Goal: Task Accomplishment & Management: Manage account settings

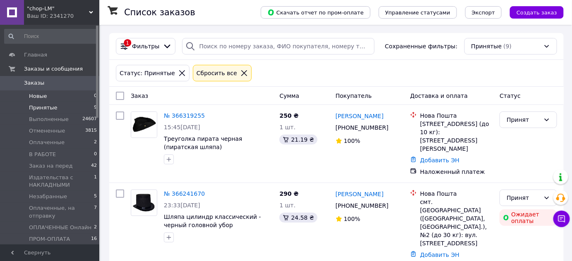
click at [41, 94] on span "Новые" at bounding box center [38, 96] width 18 height 7
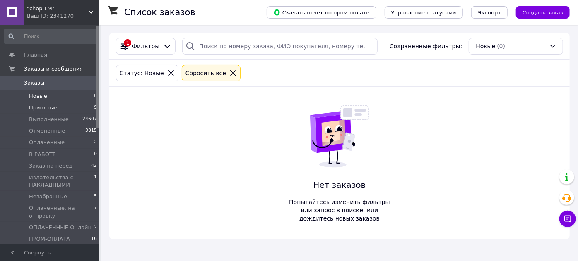
click at [45, 109] on span "Принятые" at bounding box center [43, 107] width 29 height 7
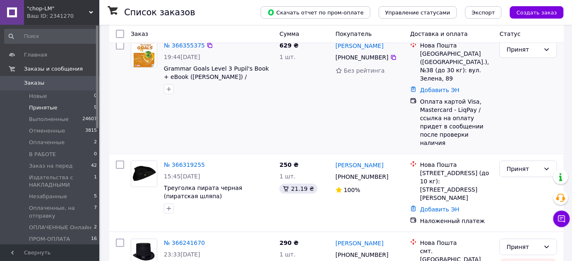
scroll to position [150, 0]
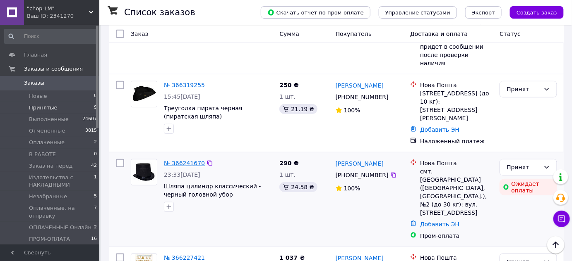
click at [185, 160] on link "№ 366241670" at bounding box center [184, 163] width 41 height 7
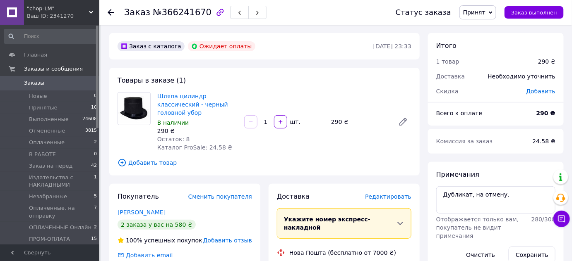
drag, startPoint x: 492, startPoint y: 14, endPoint x: 487, endPoint y: 45, distance: 31.5
click at [485, 13] on span "Принят" at bounding box center [474, 12] width 22 height 7
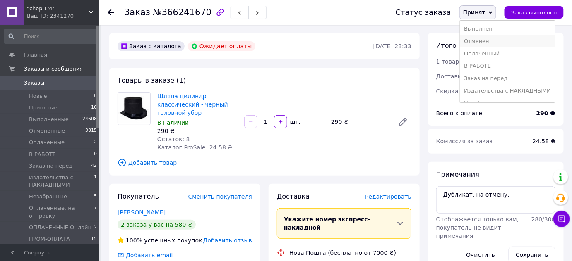
click at [482, 41] on li "Отменен" at bounding box center [507, 41] width 95 height 12
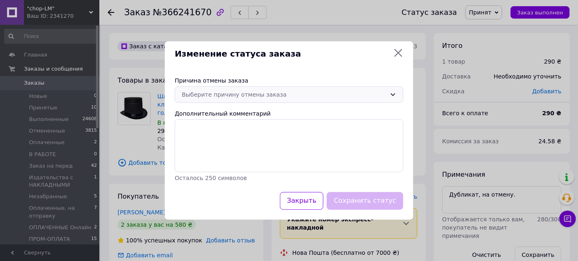
click at [265, 91] on div "Выберите причину отмены заказа" at bounding box center [284, 94] width 204 height 9
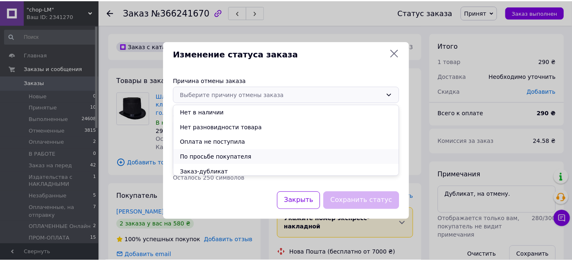
scroll to position [33, 0]
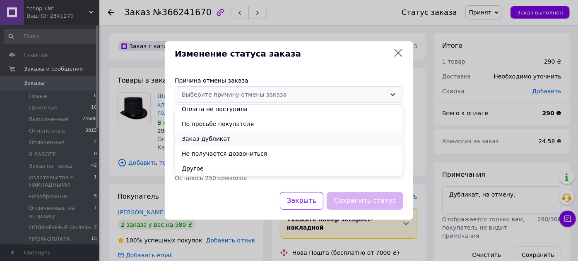
click at [216, 139] on li "Заказ-дубликат" at bounding box center [289, 139] width 228 height 15
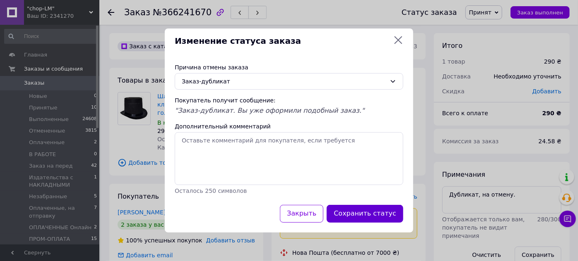
click at [359, 214] on button "Сохранить статус" at bounding box center [364, 214] width 77 height 18
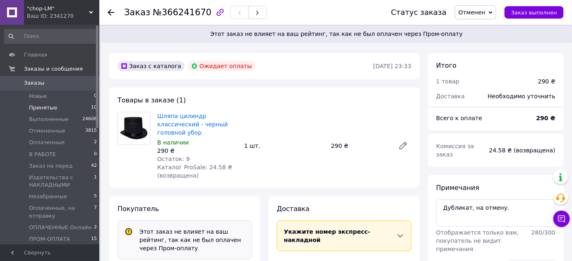
click at [41, 107] on span "Принятые" at bounding box center [43, 107] width 29 height 7
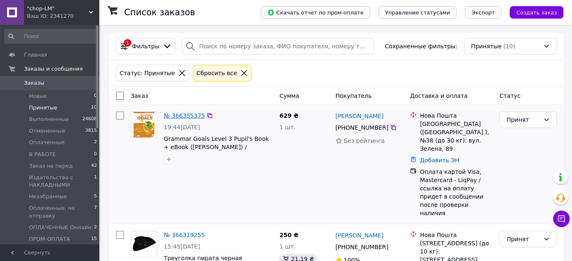
click at [182, 115] on link "№ 366355375" at bounding box center [184, 116] width 41 height 7
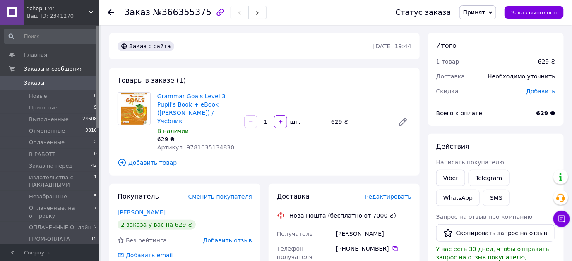
click at [207, 144] on span "Артикул: 9781035134830" at bounding box center [195, 147] width 77 height 7
copy span "9781035134830"
click at [45, 109] on span "Принятые" at bounding box center [43, 107] width 29 height 7
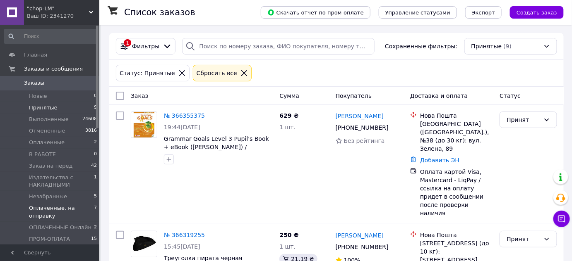
click at [42, 215] on span "Оплаченные, на отправку" at bounding box center [61, 212] width 65 height 15
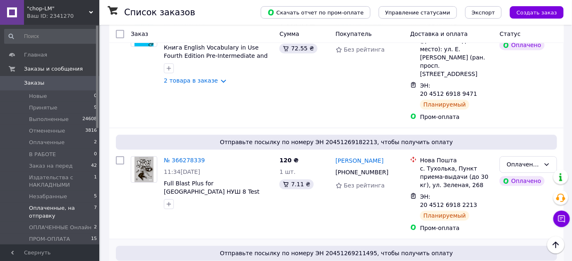
scroll to position [605, 0]
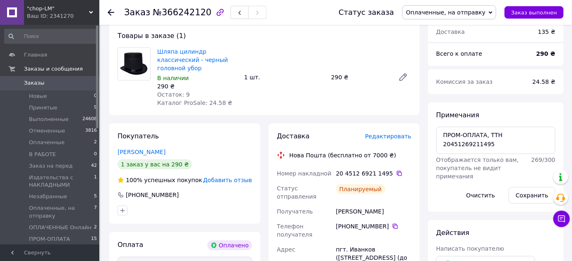
scroll to position [75, 0]
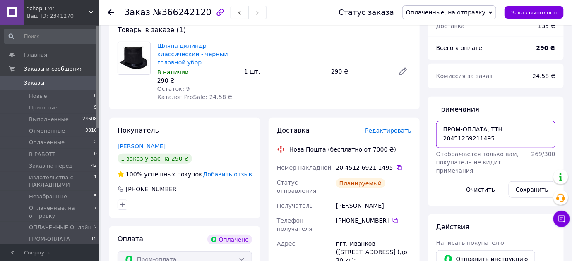
drag, startPoint x: 489, startPoint y: 127, endPoint x: 546, endPoint y: 127, distance: 56.7
click at [546, 127] on textarea "ПРОМ-ОПЛАТА, ТТН 20451269211495" at bounding box center [495, 134] width 119 height 27
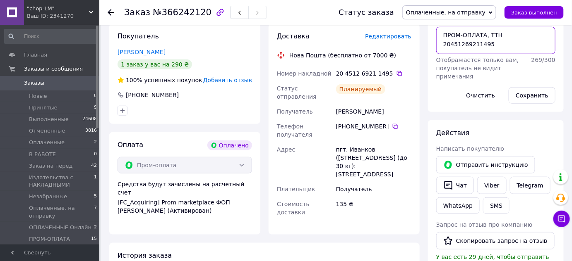
scroll to position [188, 0]
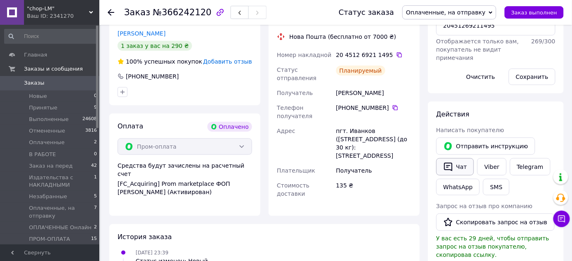
click at [460, 168] on button "Чат" at bounding box center [455, 166] width 38 height 17
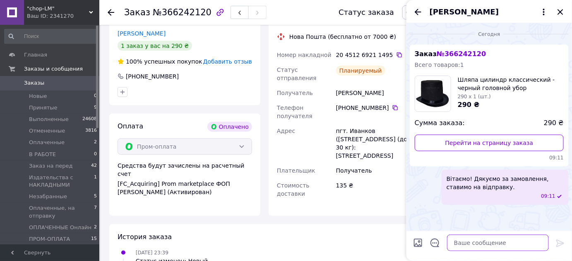
click at [480, 245] on textarea at bounding box center [498, 243] width 102 height 17
paste textarea "ТТН 20451269211495"
type textarea "ТТН 20451269211495"
click at [561, 242] on icon at bounding box center [560, 243] width 8 height 7
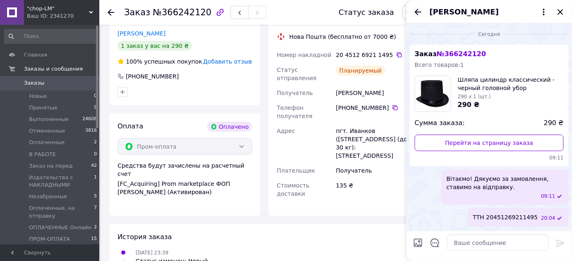
click at [419, 12] on icon "Назад" at bounding box center [418, 12] width 7 height 6
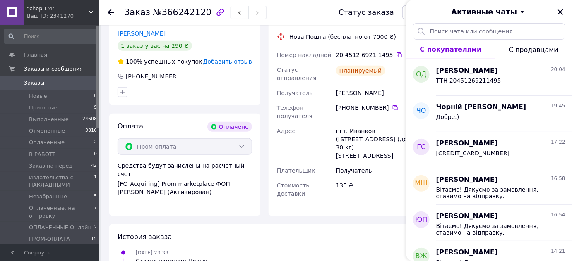
click at [557, 8] on icon "Закрыть" at bounding box center [560, 12] width 10 height 10
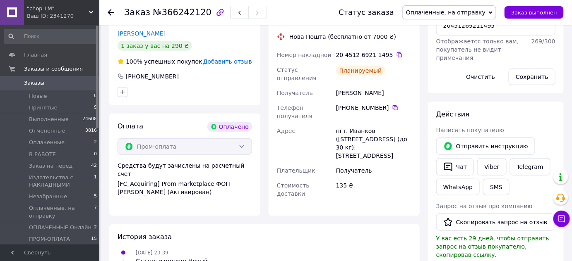
drag, startPoint x: 469, startPoint y: 8, endPoint x: 470, endPoint y: 20, distance: 12.4
click at [469, 9] on span "Оплаченные, на отправку" at bounding box center [445, 12] width 79 height 7
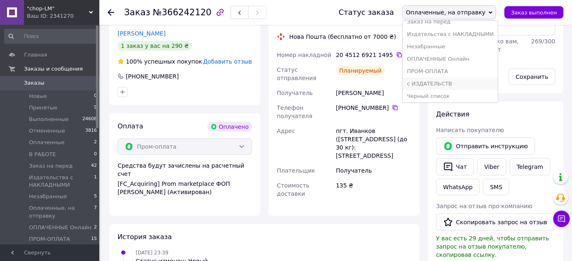
scroll to position [71, 0]
click at [458, 69] on li "ПРОМ-ОПЛАТА" at bounding box center [450, 70] width 95 height 12
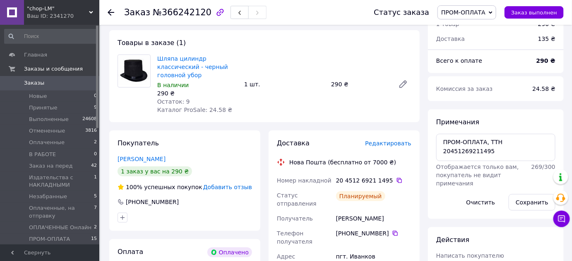
scroll to position [0, 0]
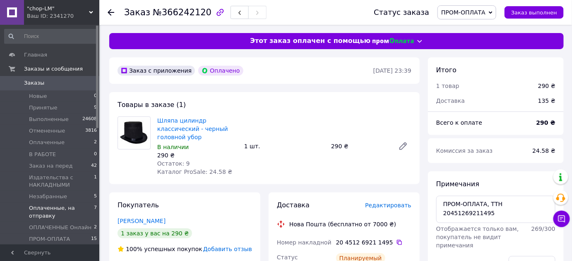
click at [46, 207] on span "Оплаченные, на отправку" at bounding box center [61, 212] width 65 height 15
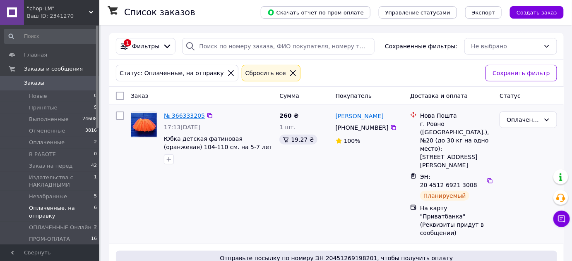
click at [189, 113] on link "№ 366333205" at bounding box center [184, 116] width 41 height 7
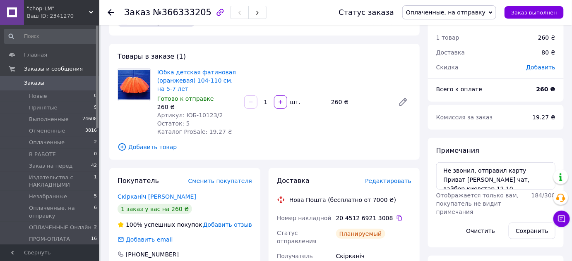
scroll to position [37, 0]
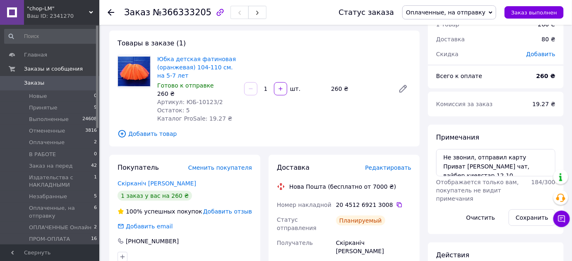
click at [467, 12] on span "Оплаченные, на отправку" at bounding box center [445, 12] width 79 height 7
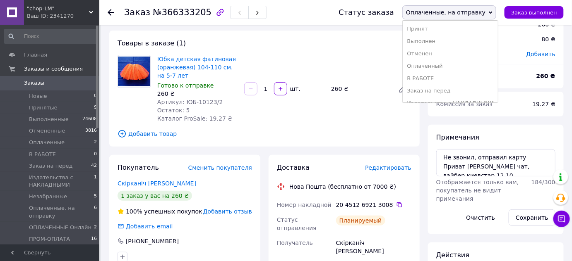
scroll to position [0, 0]
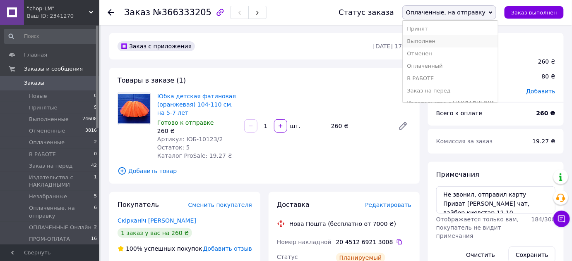
click at [442, 45] on li "Выполнен" at bounding box center [450, 41] width 95 height 12
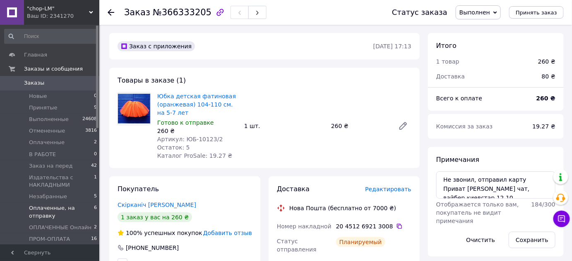
click at [39, 215] on span "Оплаченные, на отправку" at bounding box center [61, 212] width 65 height 15
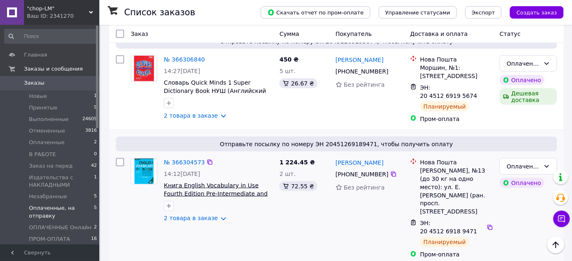
scroll to position [338, 0]
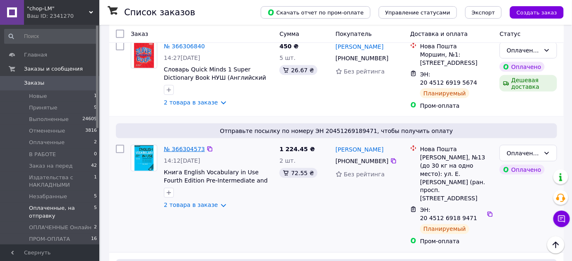
click at [176, 146] on link "№ 366304573" at bounding box center [184, 149] width 41 height 7
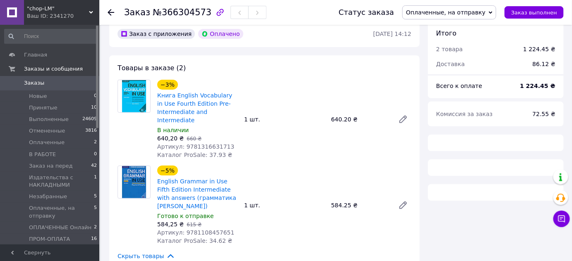
scroll to position [33, 0]
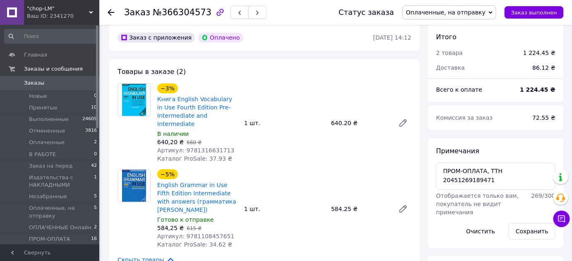
click at [467, 15] on span "Оплаченные, на отправку" at bounding box center [445, 12] width 79 height 7
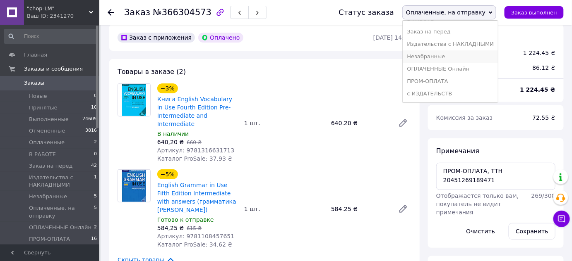
scroll to position [71, 0]
click at [456, 69] on li "ПРОМ-ОПЛАТА" at bounding box center [450, 70] width 95 height 12
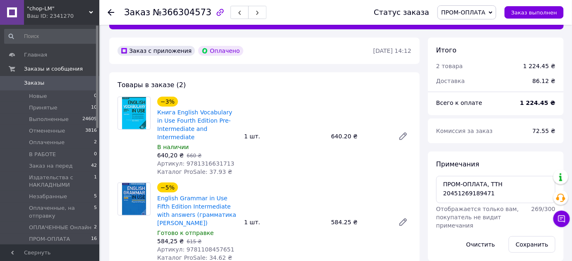
scroll to position [37, 0]
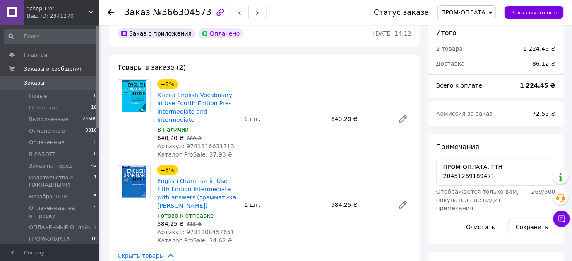
click at [203, 143] on span "Артикул: 9781316631713" at bounding box center [195, 146] width 77 height 7
copy span "9781316631713"
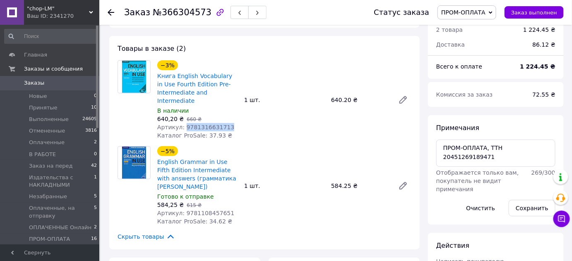
scroll to position [75, 0]
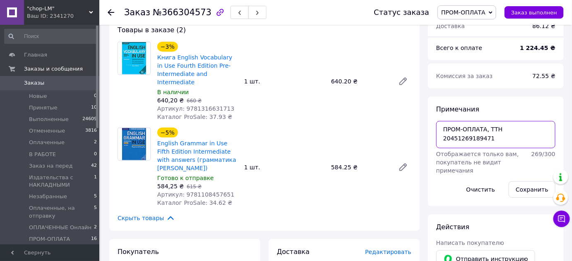
drag, startPoint x: 488, startPoint y: 127, endPoint x: 547, endPoint y: 127, distance: 58.8
click at [547, 127] on textarea "ПРОМ-ОПЛАТА, ТТН 20451269189471" at bounding box center [495, 134] width 119 height 27
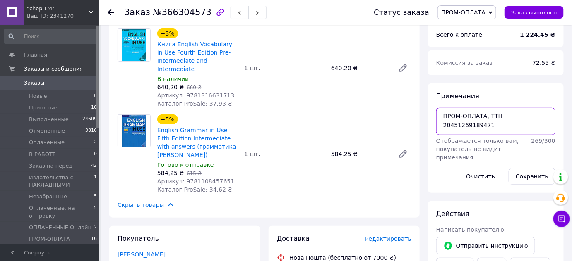
scroll to position [263, 0]
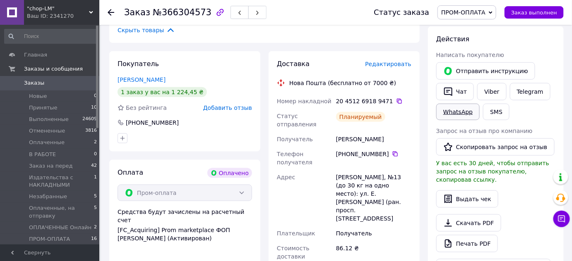
click at [465, 91] on button "Чат" at bounding box center [455, 91] width 38 height 17
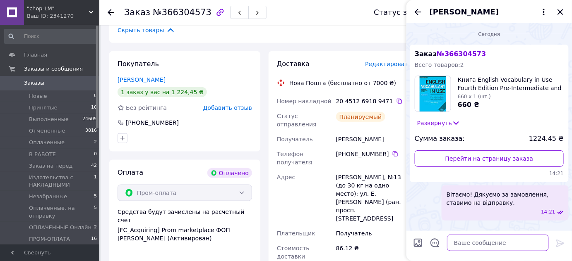
click at [477, 241] on textarea at bounding box center [498, 243] width 102 height 17
paste textarea "ТТН 20451269189471"
type textarea "ТТН 20451269189471"
click at [560, 242] on icon at bounding box center [560, 243] width 8 height 7
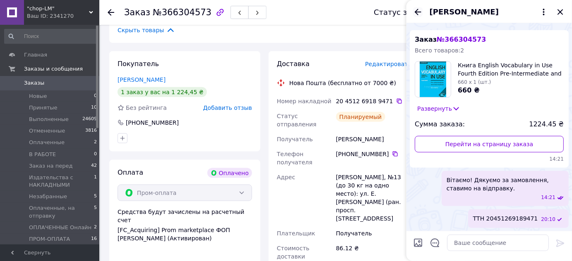
click at [418, 11] on icon "Назад" at bounding box center [418, 12] width 10 height 10
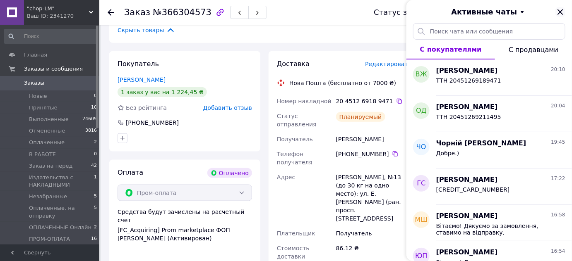
drag, startPoint x: 563, startPoint y: 9, endPoint x: 491, endPoint y: 52, distance: 84.0
click at [563, 10] on icon "Закрыть" at bounding box center [560, 12] width 10 height 10
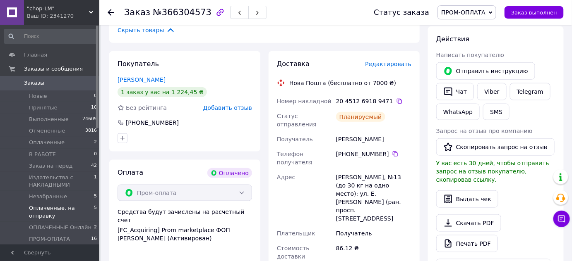
click at [42, 210] on span "Оплаченные, на отправку" at bounding box center [61, 212] width 65 height 15
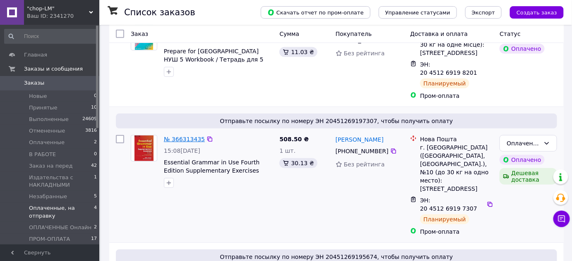
scroll to position [113, 0]
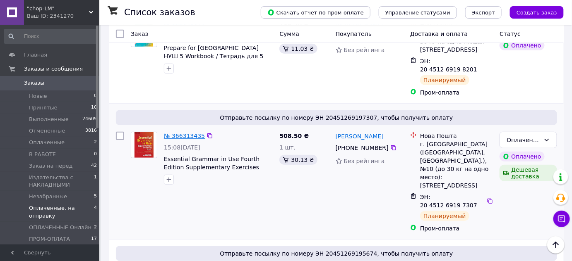
click at [185, 133] on link "№ 366313435" at bounding box center [184, 136] width 41 height 7
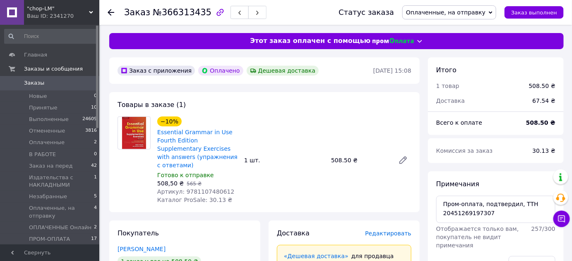
drag, startPoint x: 467, startPoint y: 10, endPoint x: 461, endPoint y: 35, distance: 25.6
click at [467, 10] on span "Оплаченные, на отправку" at bounding box center [445, 12] width 79 height 7
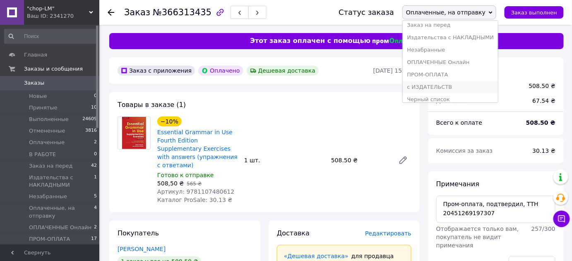
scroll to position [71, 0]
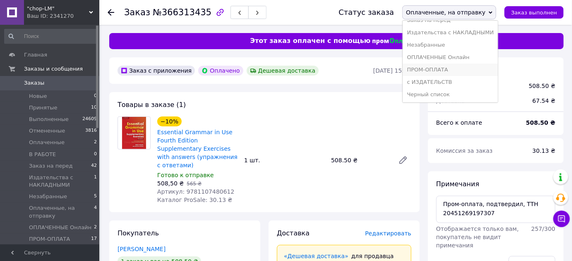
click at [458, 69] on li "ПРОМ-ОПЛАТА" at bounding box center [450, 70] width 95 height 12
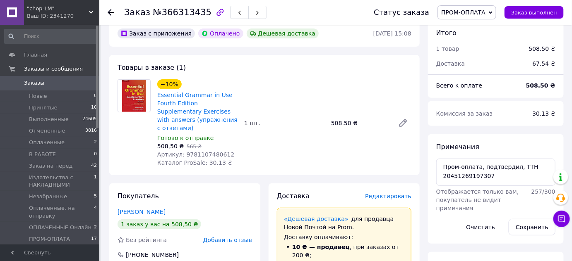
scroll to position [0, 0]
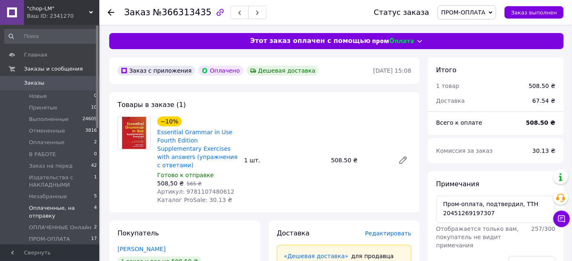
click at [37, 215] on span "Оплаченные, на отправку" at bounding box center [61, 212] width 65 height 15
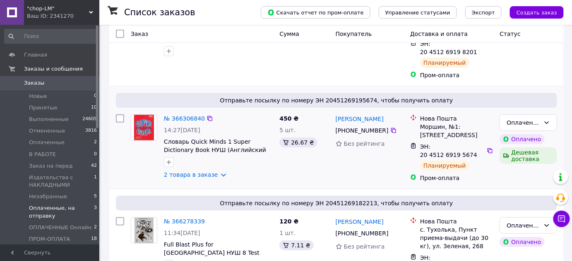
scroll to position [157, 0]
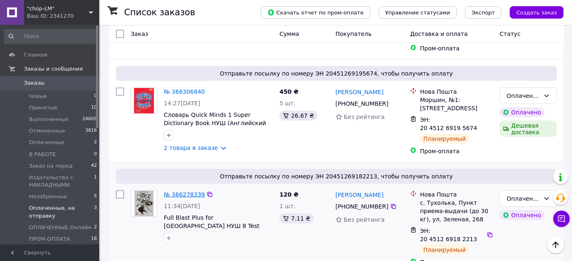
click at [189, 192] on link "№ 366278339" at bounding box center [184, 195] width 41 height 7
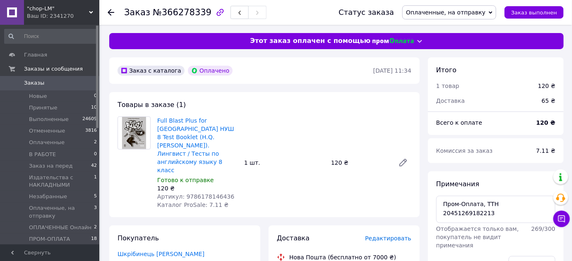
click at [455, 9] on span "Оплаченные, на отправку" at bounding box center [445, 12] width 79 height 7
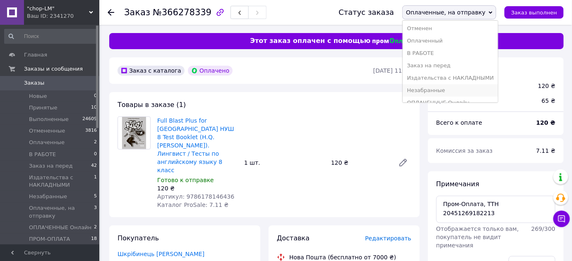
scroll to position [71, 0]
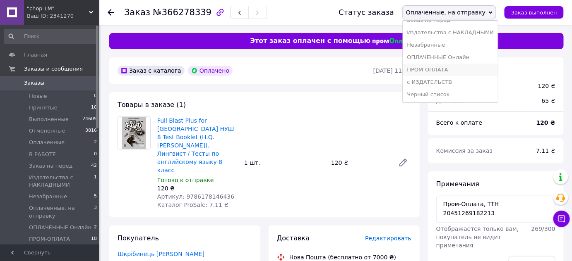
click at [457, 69] on li "ПРОМ-ОПЛАТА" at bounding box center [450, 70] width 95 height 12
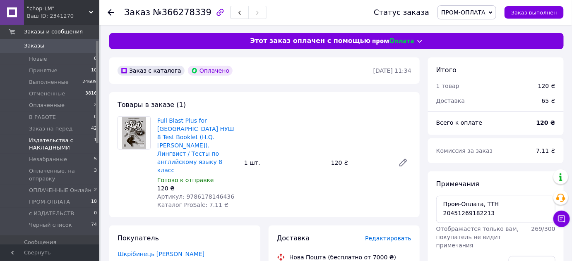
scroll to position [0, 0]
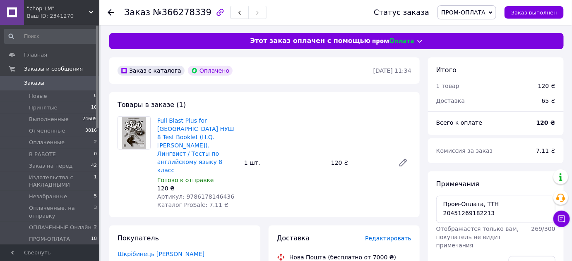
click at [476, 9] on span "ПРОМ-ОПЛАТА" at bounding box center [463, 12] width 44 height 7
click at [352, 99] on div "Товары в заказе (1) Full Blast Plus for [GEOGRAPHIC_DATA] НУШ 8 Test Booklet (H…" at bounding box center [264, 154] width 310 height 125
drag, startPoint x: 484, startPoint y: 204, endPoint x: 496, endPoint y: 204, distance: 12.4
click at [496, 204] on textarea "Пром-Оплата, ТТН 20451269182213" at bounding box center [495, 209] width 119 height 27
click at [483, 204] on textarea "Пром-Оплата, ТТН 20451269182213" at bounding box center [495, 209] width 119 height 27
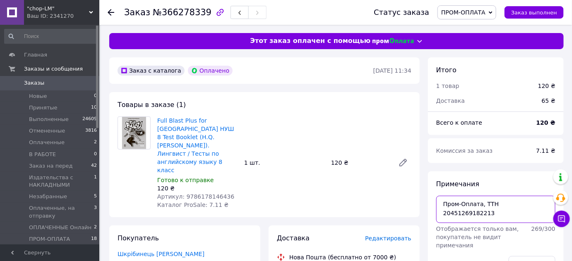
drag, startPoint x: 483, startPoint y: 203, endPoint x: 536, endPoint y: 204, distance: 53.0
click at [536, 204] on textarea "Пром-Оплата, ТТН 20451269182213" at bounding box center [495, 209] width 119 height 27
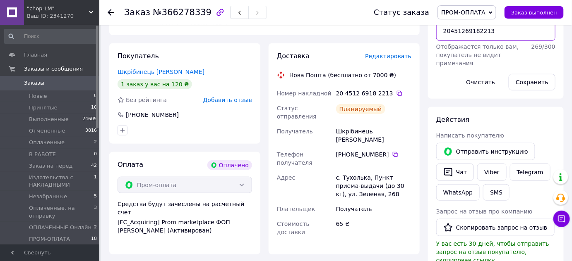
scroll to position [188, 0]
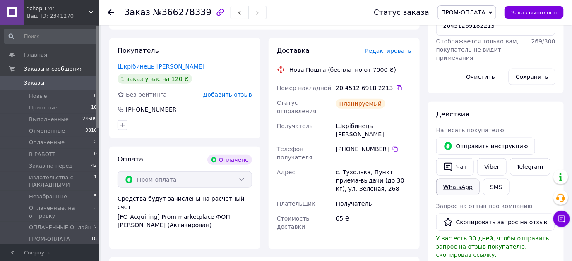
drag, startPoint x: 460, startPoint y: 168, endPoint x: 463, endPoint y: 178, distance: 10.9
click at [460, 168] on button "Чат" at bounding box center [455, 166] width 38 height 17
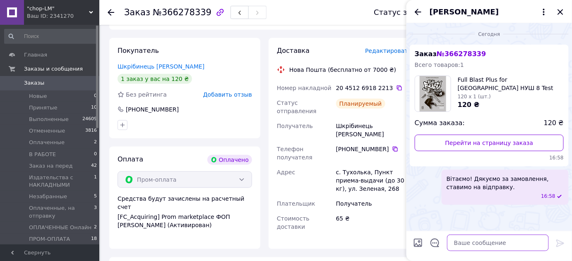
click at [486, 239] on textarea at bounding box center [498, 243] width 102 height 17
paste textarea "ТТН 20451269182213"
type textarea "ТТН 20451269182213"
click at [560, 243] on icon at bounding box center [560, 243] width 8 height 7
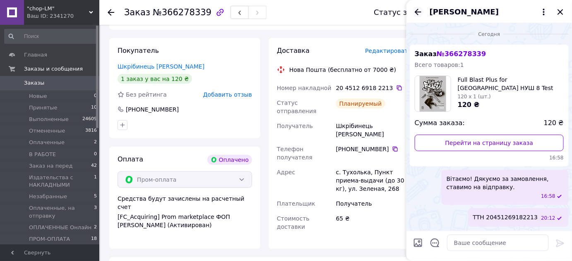
click at [418, 12] on icon "Назад" at bounding box center [418, 12] width 7 height 6
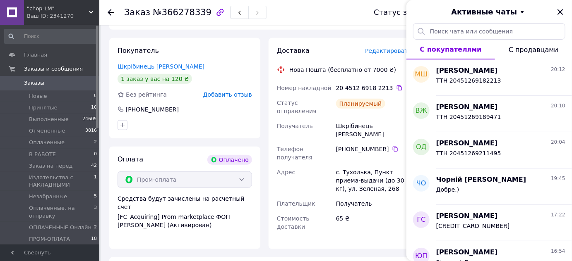
click at [566, 12] on div "Активные чаты" at bounding box center [488, 11] width 165 height 23
drag, startPoint x: 560, startPoint y: 11, endPoint x: 446, endPoint y: 97, distance: 143.6
click at [560, 12] on icon "Закрыть" at bounding box center [560, 12] width 10 height 10
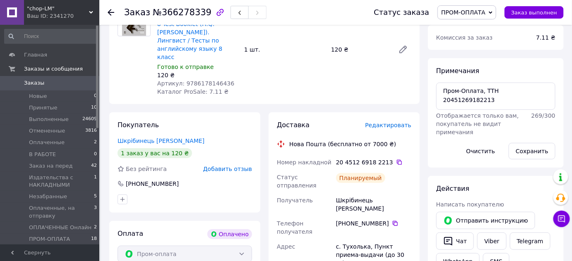
scroll to position [113, 0]
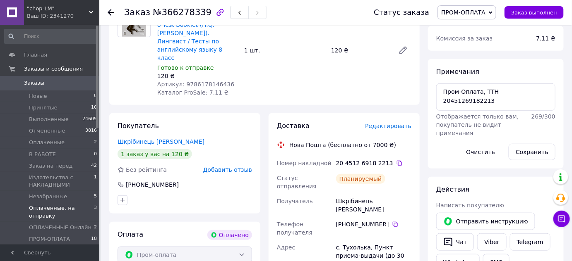
click at [37, 213] on span "Оплаченные, на отправку" at bounding box center [61, 212] width 65 height 15
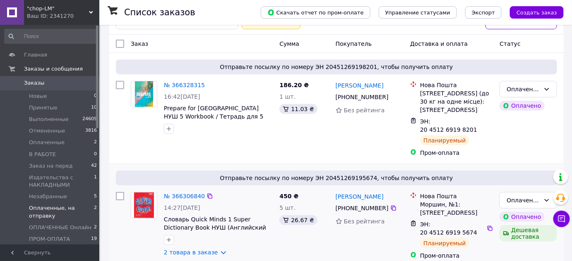
scroll to position [54, 0]
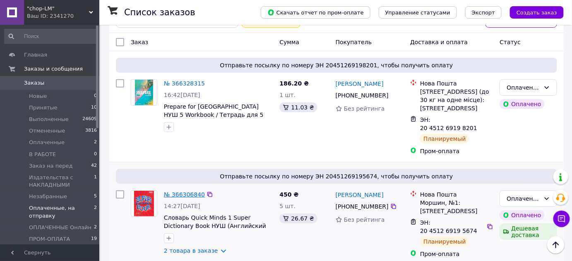
click at [193, 192] on link "№ 366306840" at bounding box center [184, 195] width 41 height 7
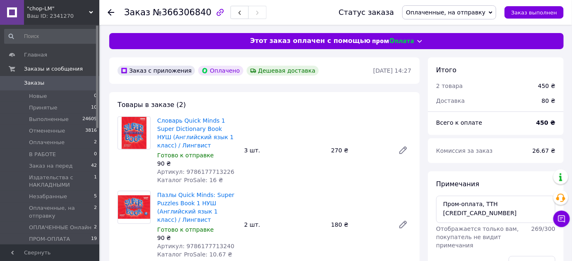
click at [449, 12] on span "Оплаченные, на отправку" at bounding box center [445, 12] width 79 height 7
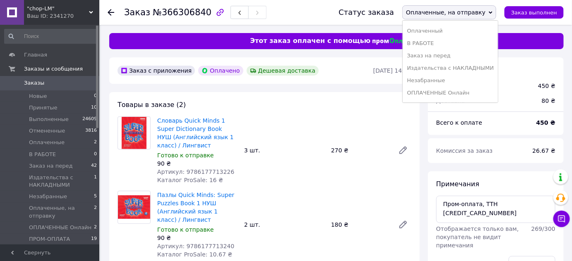
scroll to position [71, 0]
click at [460, 69] on li "ПРОМ-ОПЛАТА" at bounding box center [450, 70] width 95 height 12
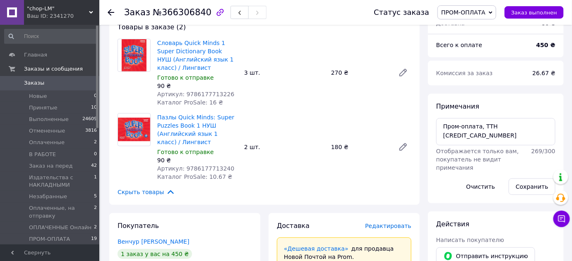
scroll to position [75, 0]
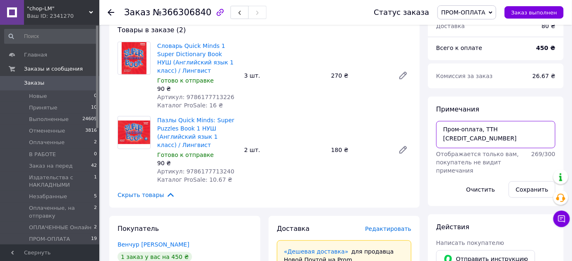
drag, startPoint x: 481, startPoint y: 128, endPoint x: 542, endPoint y: 131, distance: 61.3
click at [542, 131] on textarea "Пром-оплата, ТТН [CREDIT_CARD_NUMBER]" at bounding box center [495, 134] width 119 height 27
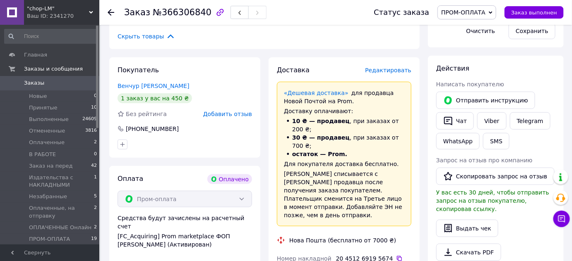
scroll to position [263, 0]
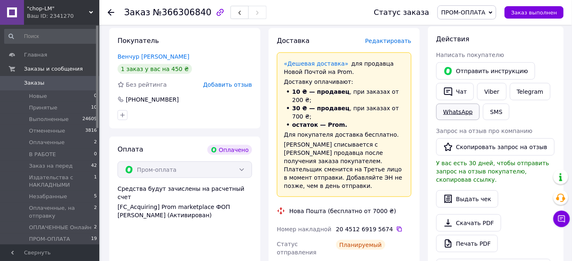
drag, startPoint x: 461, startPoint y: 90, endPoint x: 464, endPoint y: 110, distance: 20.1
click at [461, 90] on button "Чат" at bounding box center [455, 91] width 38 height 17
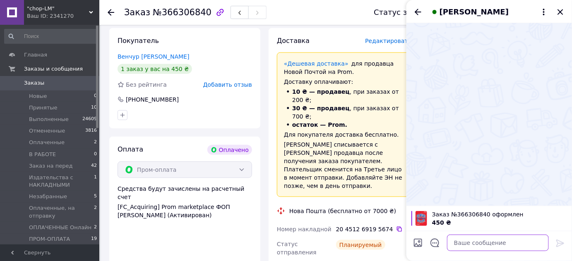
click at [476, 247] on textarea at bounding box center [498, 243] width 102 height 17
paste textarea "ТТН 20451269195674"
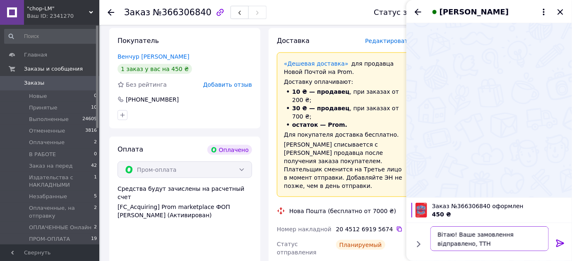
type textarea "Вітаю! Ваше замовлення відправлено, ТТН 20451269195674"
click at [565, 243] on icon at bounding box center [560, 244] width 10 height 10
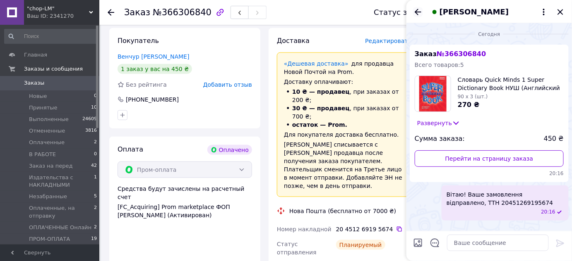
click at [416, 9] on icon "Назад" at bounding box center [418, 12] width 10 height 10
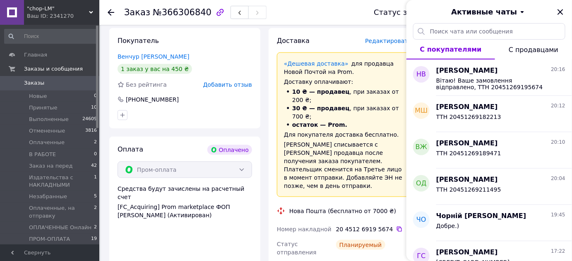
drag, startPoint x: 558, startPoint y: 10, endPoint x: 554, endPoint y: 20, distance: 10.9
click at [559, 10] on icon "Закрыть" at bounding box center [559, 11] width 5 height 5
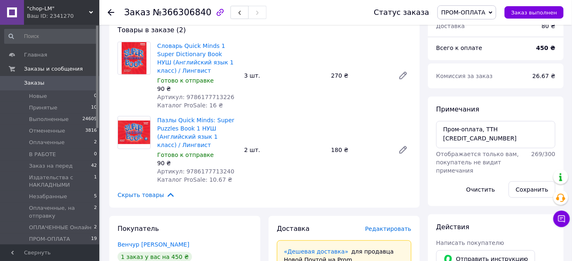
scroll to position [37, 0]
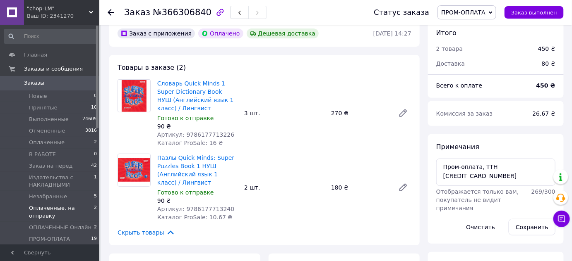
click at [46, 214] on span "Оплаченные, на отправку" at bounding box center [61, 212] width 65 height 15
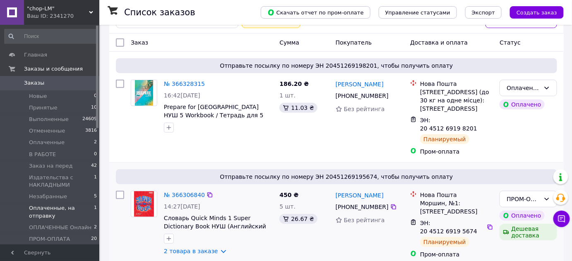
scroll to position [54, 0]
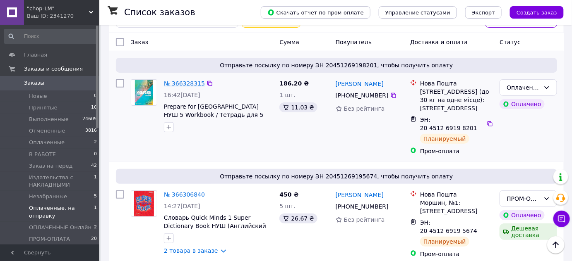
click at [186, 84] on link "№ 366328315" at bounding box center [184, 83] width 41 height 7
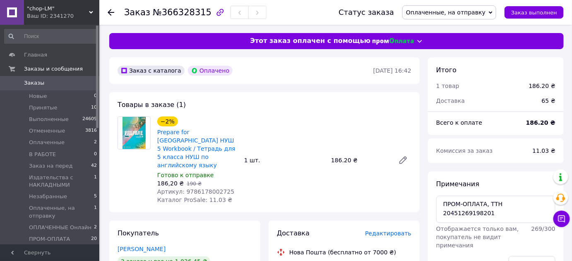
click at [457, 11] on span "Оплаченные, на отправку" at bounding box center [445, 12] width 79 height 7
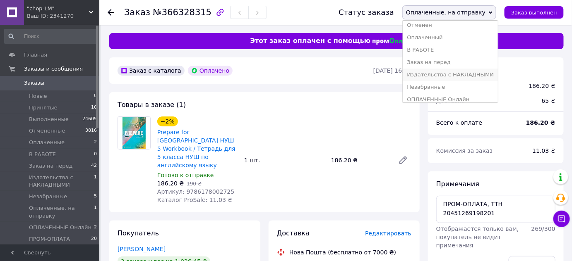
scroll to position [71, 0]
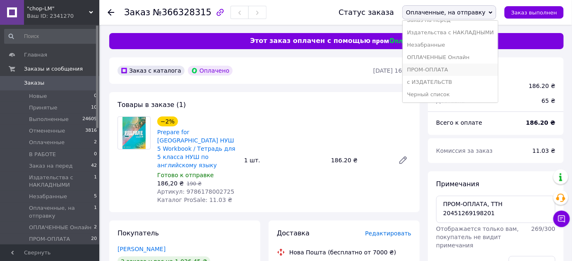
click at [455, 70] on li "ПРОМ-ОПЛАТА" at bounding box center [450, 70] width 95 height 12
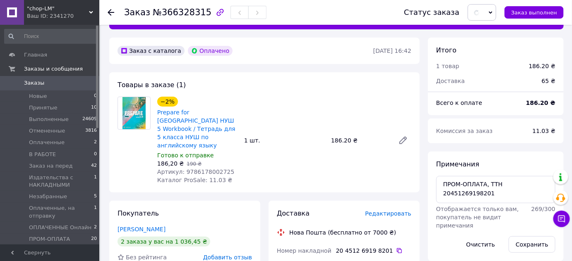
scroll to position [75, 0]
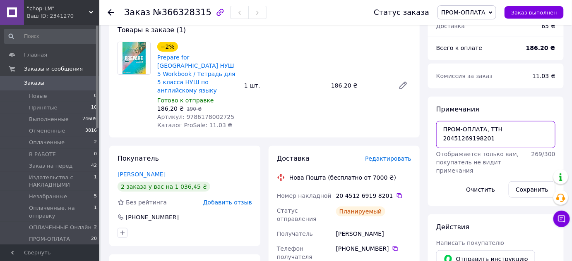
drag, startPoint x: 489, startPoint y: 127, endPoint x: 544, endPoint y: 129, distance: 54.6
click at [544, 129] on textarea "ПРОМ-ОПЛАТА, ТТН 20451269198201" at bounding box center [495, 134] width 119 height 27
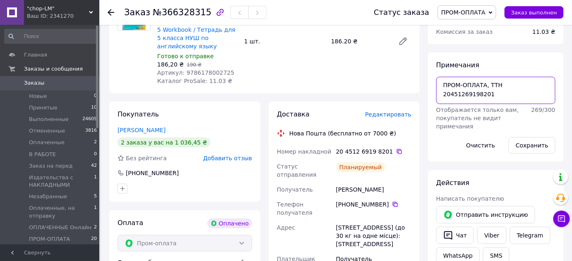
scroll to position [188, 0]
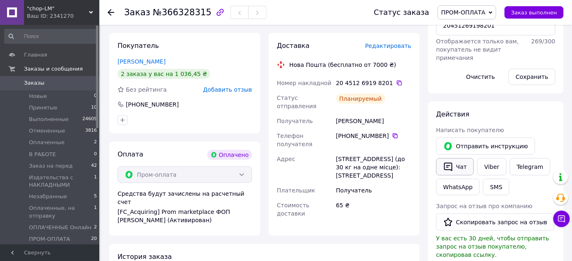
click at [462, 168] on button "Чат" at bounding box center [455, 166] width 38 height 17
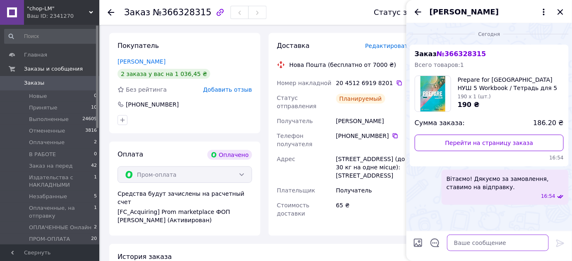
click at [478, 241] on textarea at bounding box center [498, 243] width 102 height 17
paste textarea "ТТН 20451269198201"
type textarea "ТТН 20451269198201"
click at [557, 242] on icon at bounding box center [560, 243] width 8 height 7
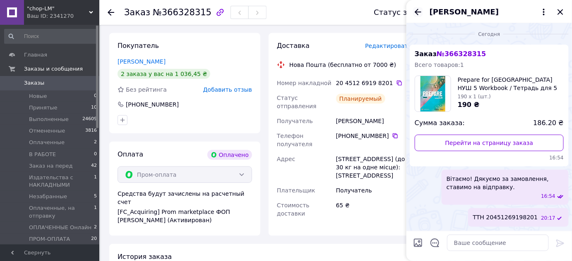
click at [419, 11] on icon "Назад" at bounding box center [418, 12] width 10 height 10
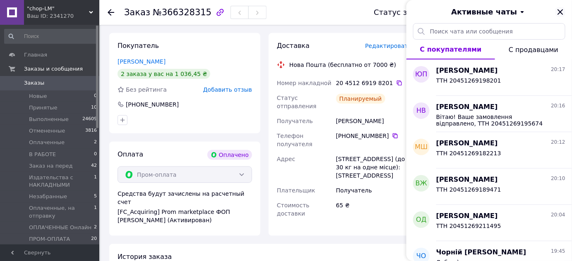
click at [560, 12] on icon "Закрыть" at bounding box center [559, 11] width 5 height 5
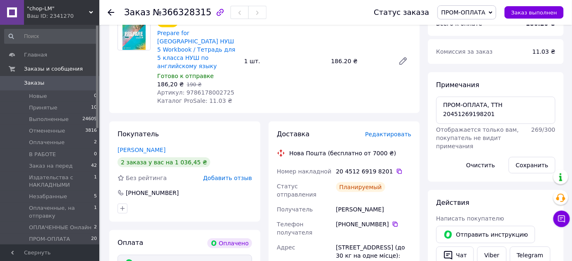
scroll to position [0, 0]
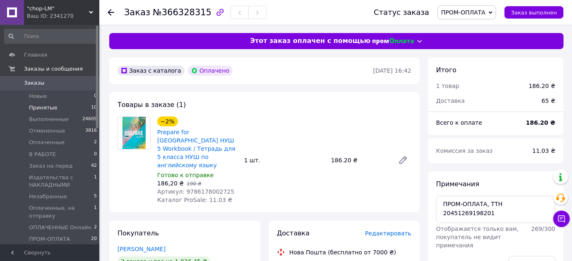
click at [47, 103] on li "Принятые 10" at bounding box center [51, 108] width 102 height 12
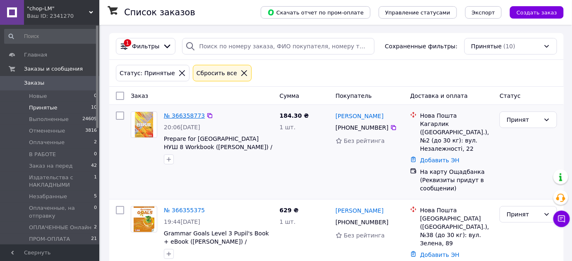
click at [176, 115] on link "№ 366358773" at bounding box center [184, 116] width 41 height 7
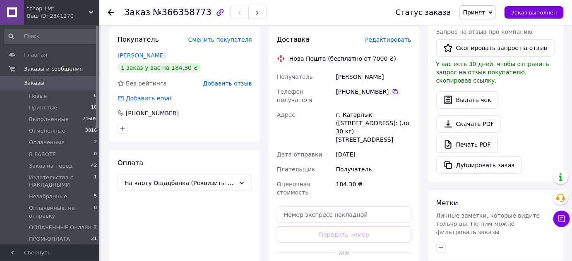
scroll to position [188, 0]
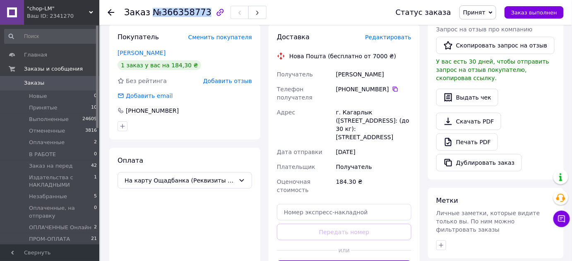
drag, startPoint x: 151, startPoint y: 11, endPoint x: 198, endPoint y: 14, distance: 47.3
click at [198, 14] on span "№366358773" at bounding box center [182, 12] width 59 height 10
copy span "№366358773"
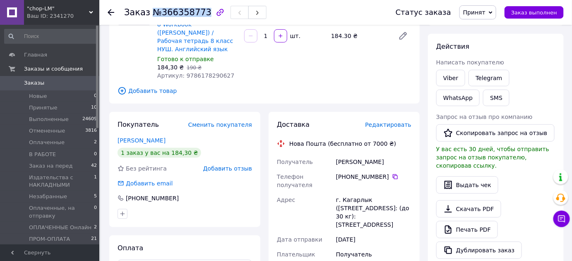
scroll to position [0, 0]
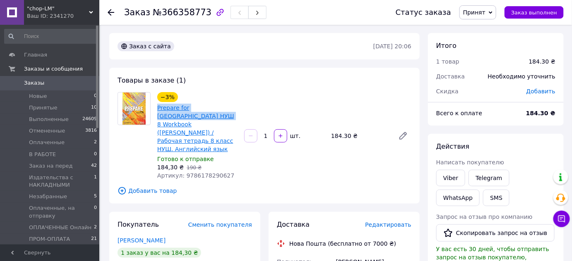
drag, startPoint x: 156, startPoint y: 105, endPoint x: 183, endPoint y: 116, distance: 29.2
click at [183, 116] on div "−3% Prepare for [GEOGRAPHIC_DATA] НУШ 8 Workbook ([PERSON_NAME]) / Рабочая тетр…" at bounding box center [197, 136] width 87 height 91
copy link "Prepare for [GEOGRAPHIC_DATA] НУШ 8 Workbook"
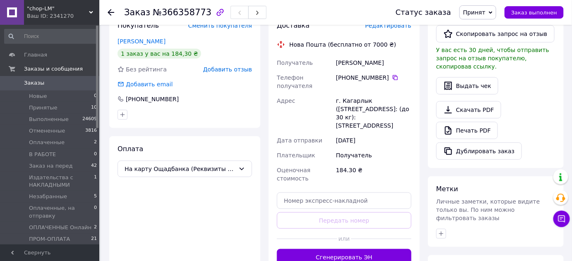
scroll to position [293, 0]
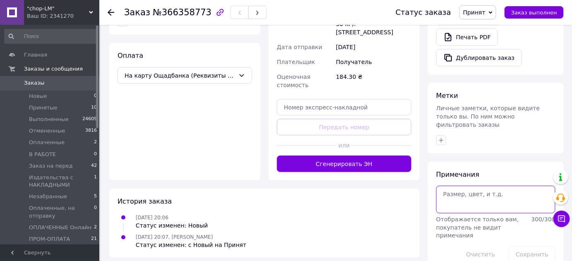
click at [469, 188] on textarea at bounding box center [495, 199] width 119 height 27
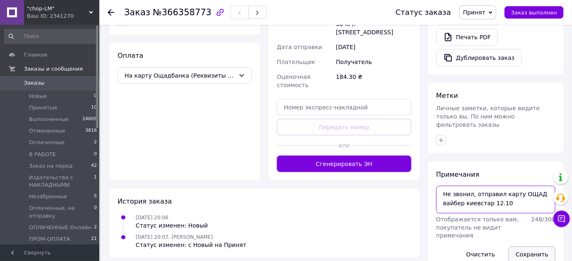
type textarea "Не звонил, отправил карту ОЩАД вайбер киевстар 12.10"
click at [533, 247] on button "Сохранить" at bounding box center [531, 255] width 47 height 17
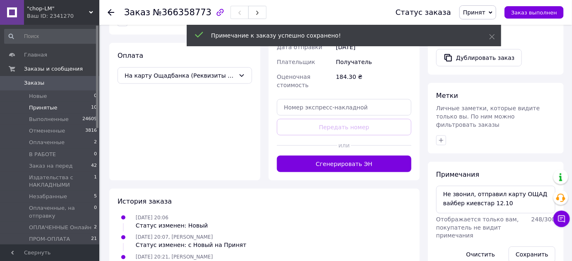
click at [41, 108] on span "Принятые" at bounding box center [43, 107] width 29 height 7
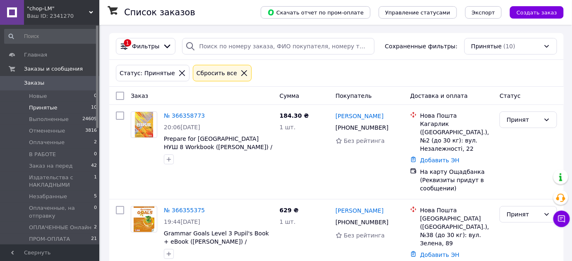
click at [295, 66] on div "Статус: Принятые Сбросить все" at bounding box center [336, 73] width 444 height 20
click at [305, 69] on div "Статус: Принятые Сбросить все" at bounding box center [336, 73] width 444 height 20
click at [52, 142] on span "Оплаченные" at bounding box center [47, 142] width 36 height 7
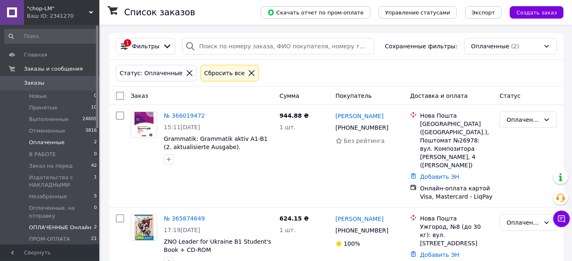
click at [73, 228] on span "ОПЛАЧЕННЫЕ Онлайн" at bounding box center [60, 227] width 62 height 7
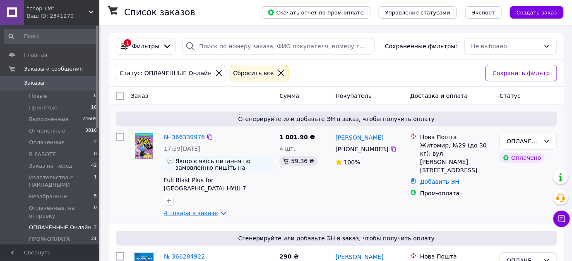
click at [218, 214] on link "4 товара в заказе" at bounding box center [191, 213] width 54 height 7
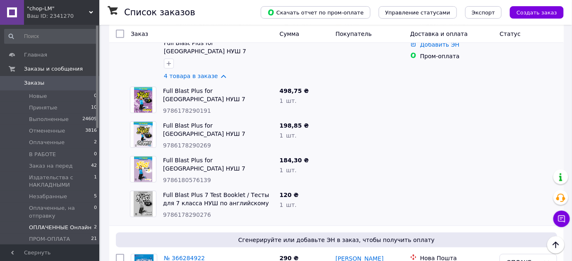
scroll to position [150, 0]
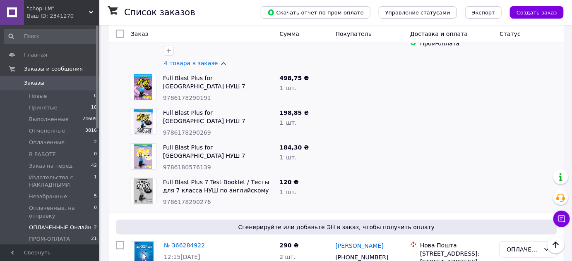
click at [216, 63] on link "4 товара в заказе" at bounding box center [191, 63] width 54 height 7
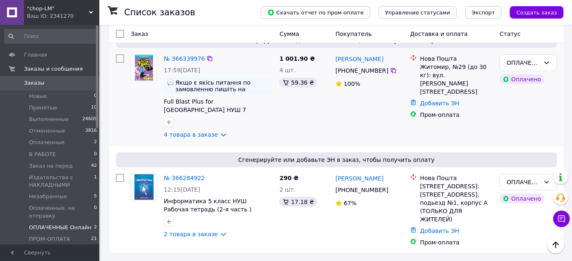
scroll to position [0, 0]
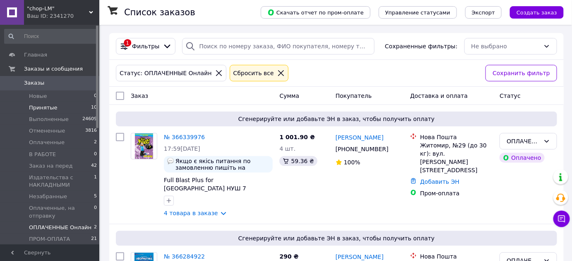
click at [37, 107] on span "Принятые" at bounding box center [43, 107] width 29 height 7
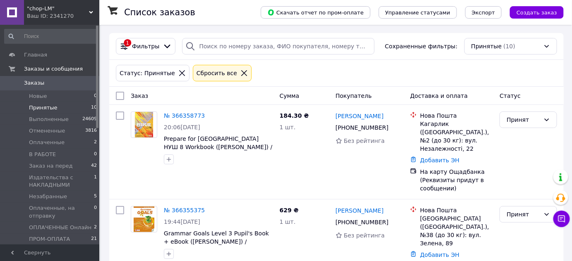
click at [303, 74] on div "Статус: Принятые Сбросить все" at bounding box center [336, 73] width 444 height 20
click at [292, 72] on div "Статус: Принятые Сбросить все" at bounding box center [336, 73] width 444 height 20
click at [298, 71] on div "Статус: Принятые Сбросить все" at bounding box center [336, 73] width 444 height 20
drag, startPoint x: 301, startPoint y: 74, endPoint x: 205, endPoint y: 90, distance: 97.4
click at [300, 74] on div "Статус: Принятые Сбросить все" at bounding box center [336, 73] width 444 height 20
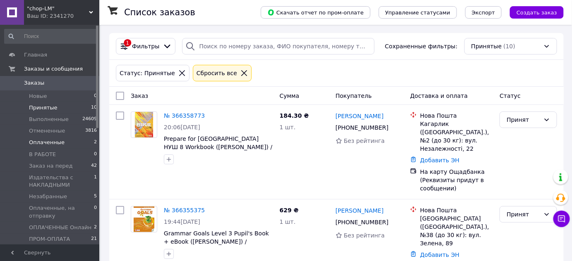
click at [46, 141] on span "Оплаченные" at bounding box center [47, 142] width 36 height 7
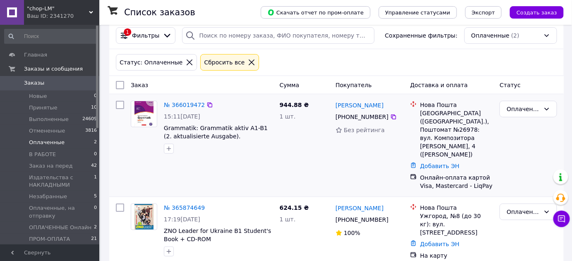
scroll to position [15, 0]
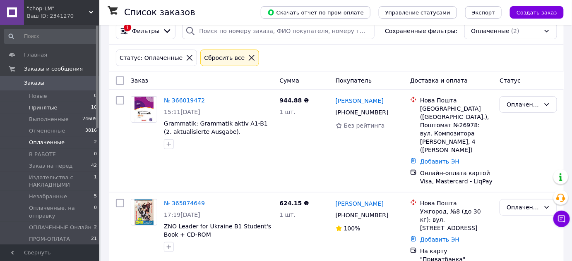
click at [46, 105] on span "Принятые" at bounding box center [43, 107] width 29 height 7
